Goal: Transaction & Acquisition: Purchase product/service

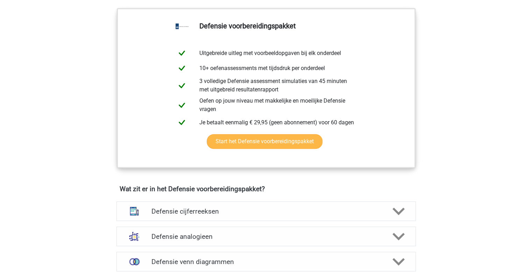
scroll to position [350, 0]
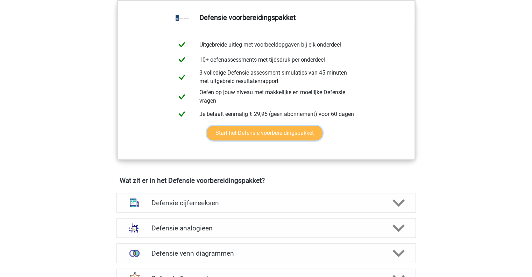
click at [268, 131] on link "Start het Defensie voorbereidingspakket" at bounding box center [265, 133] width 116 height 15
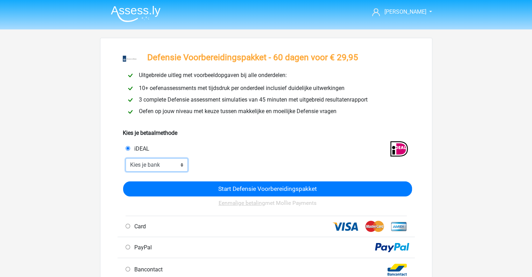
click at [171, 166] on select "Kies je bank ABN AMRO ING Rabobank ASN Bank bunq Knab N26 NN Regiobank Revolut …" at bounding box center [157, 164] width 63 height 13
select select "ideal_INGBNL2A"
click at [126, 158] on select "Kies je bank ABN AMRO ING Rabobank ASN Bank bunq Knab N26 NN Regiobank Revolut …" at bounding box center [157, 164] width 63 height 13
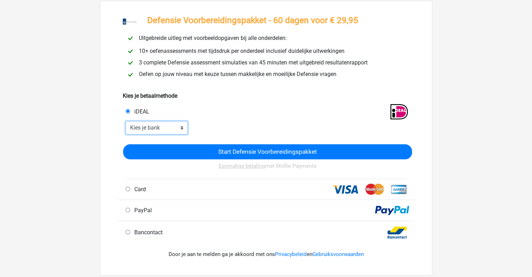
scroll to position [105, 0]
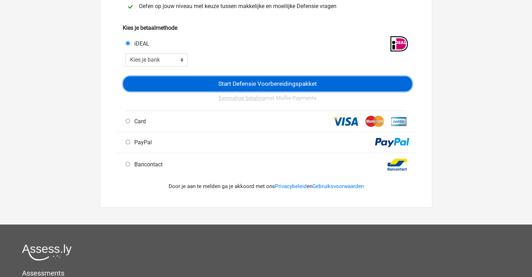
click at [268, 83] on input "Start Defensie Voorbereidingspakket" at bounding box center [267, 83] width 289 height 15
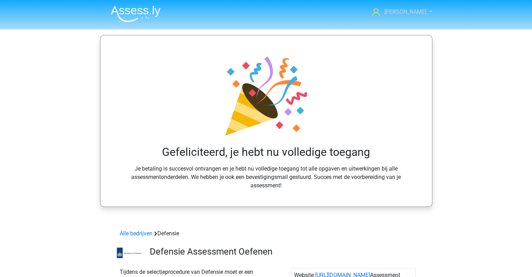
click at [423, 10] on link "[PERSON_NAME]" at bounding box center [397, 12] width 57 height 8
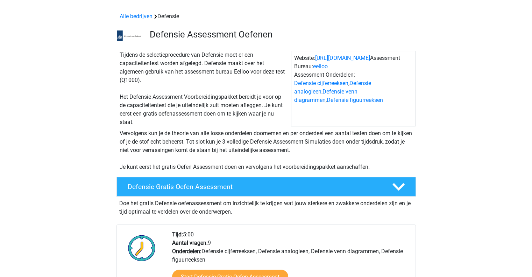
scroll to position [210, 0]
